Goal: Information Seeking & Learning: Learn about a topic

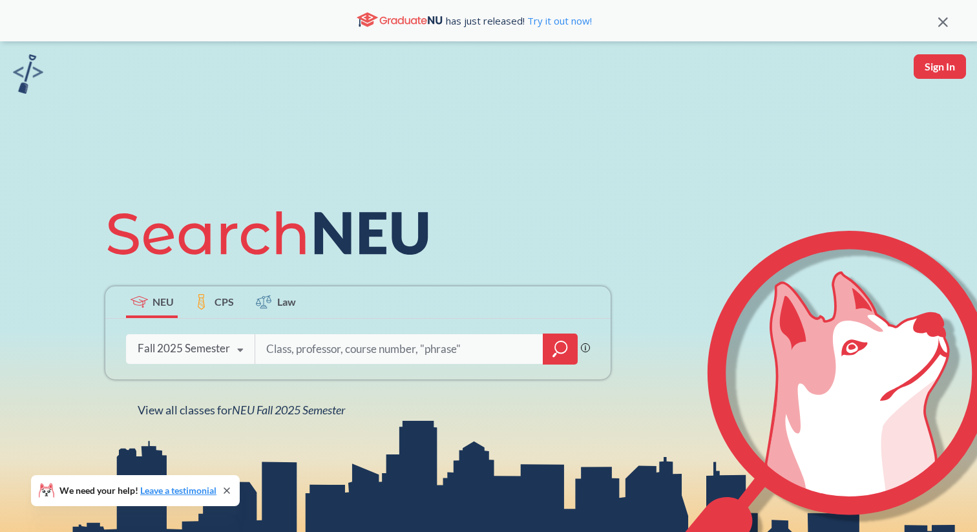
click at [558, 349] on icon "magnifying glass" at bounding box center [561, 349] width 16 height 18
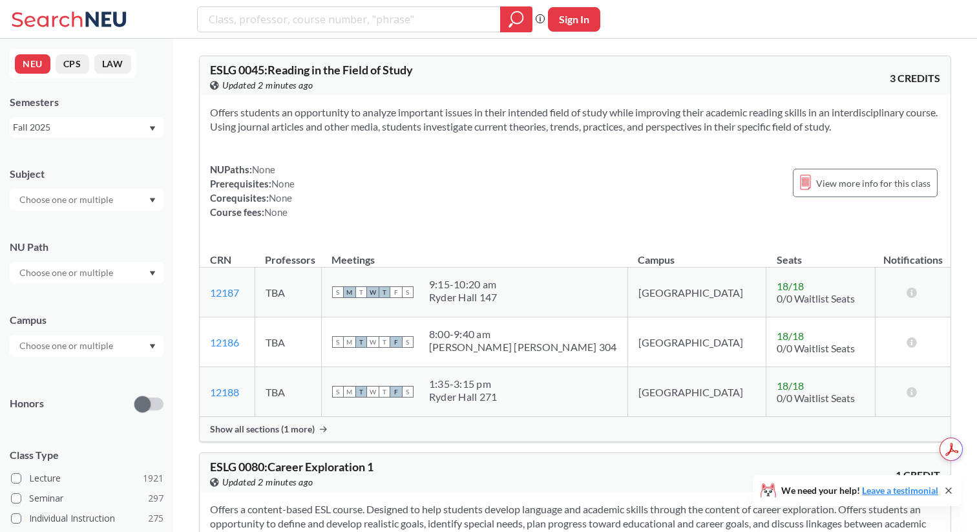
click at [100, 197] on input "text" at bounding box center [67, 200] width 109 height 16
type input "a"
type input "psy"
click at [76, 233] on p "Psychology" at bounding box center [90, 235] width 146 height 13
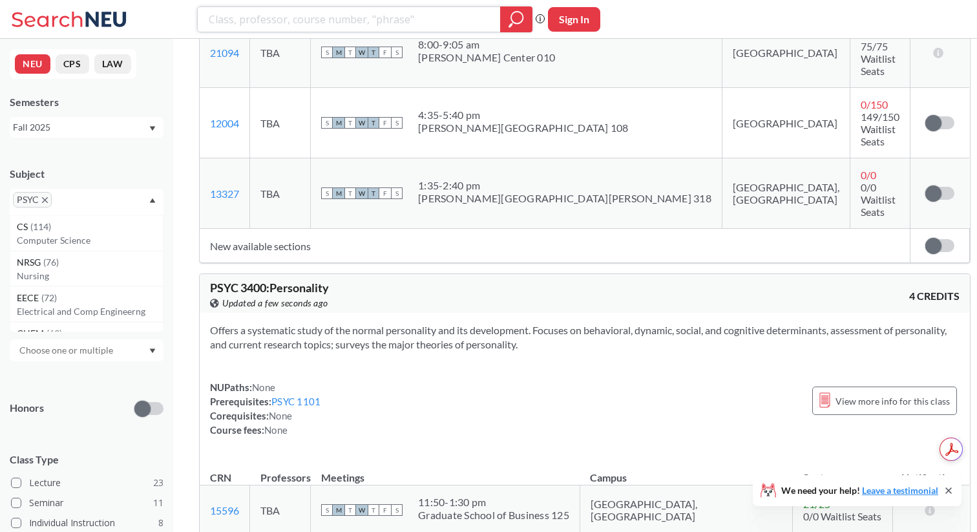
scroll to position [2218, 0]
